Goal: Task Accomplishment & Management: Complete application form

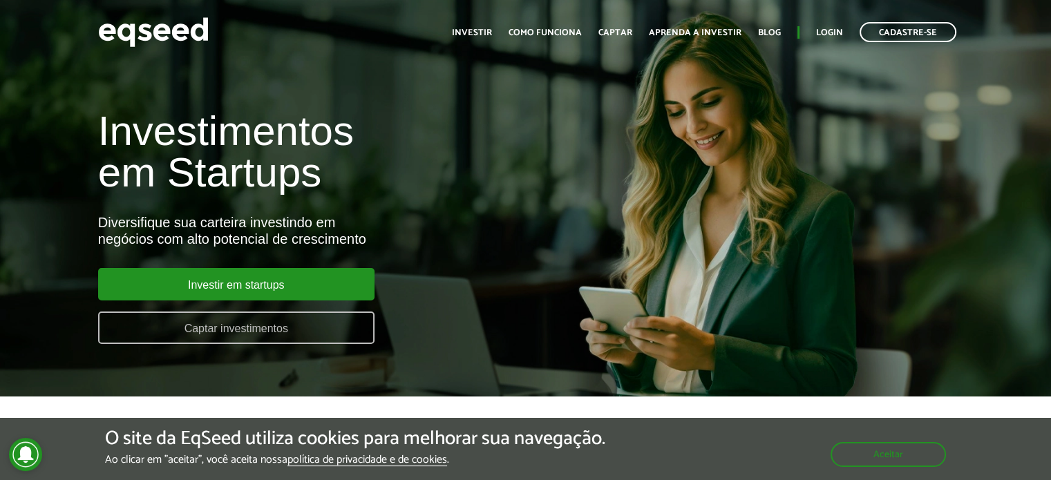
click at [319, 330] on link "Captar investimentos" at bounding box center [236, 328] width 276 height 32
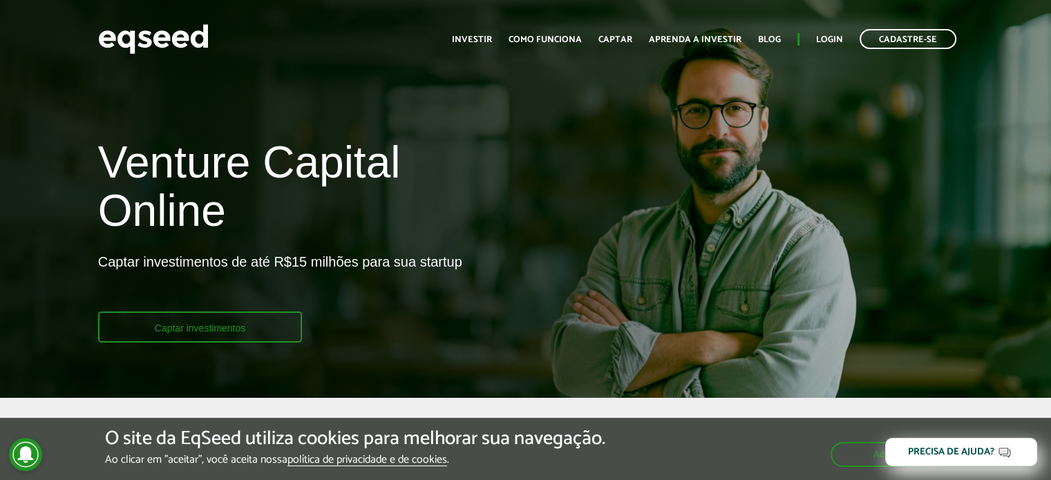
click at [276, 330] on link "Captar investimentos" at bounding box center [200, 327] width 205 height 31
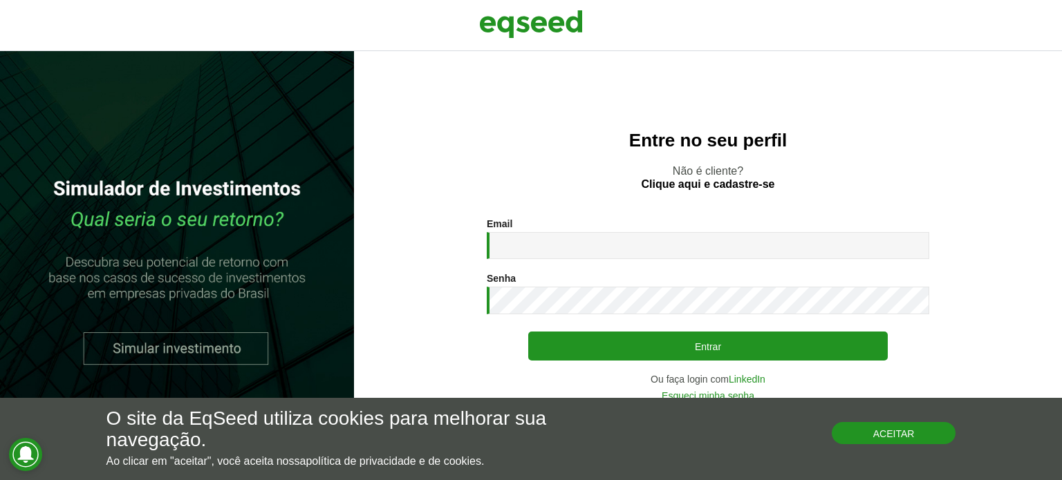
click at [867, 433] on button "Aceitar" at bounding box center [894, 433] width 124 height 22
